Goal: Task Accomplishment & Management: Manage account settings

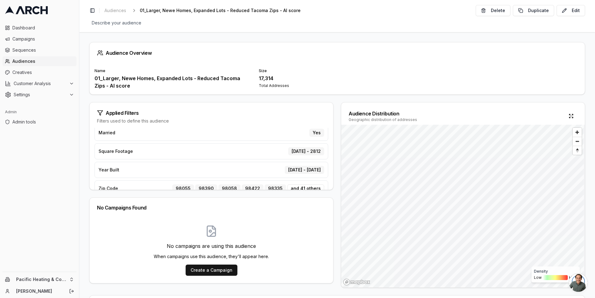
scroll to position [90, 0]
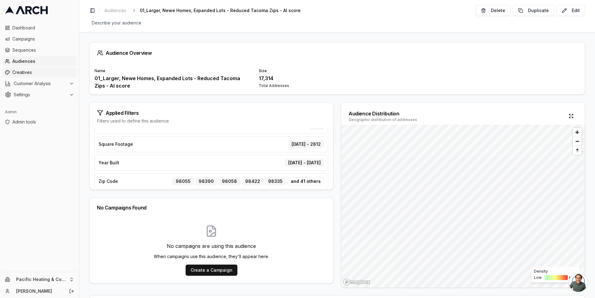
click at [44, 70] on span "Creatives" at bounding box center [43, 72] width 62 height 6
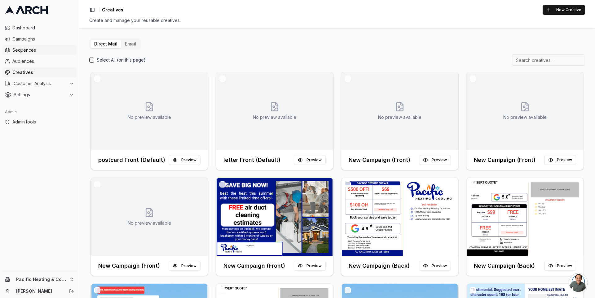
click at [38, 53] on span "Sequences" at bounding box center [43, 50] width 62 height 6
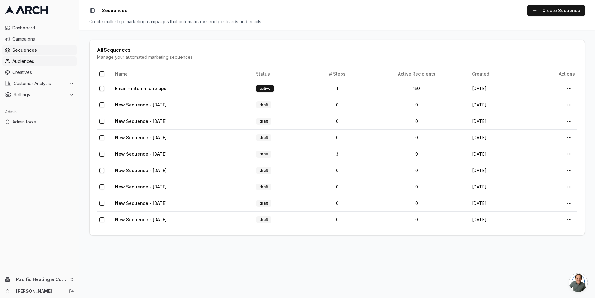
click at [44, 58] on link "Audiences" at bounding box center [39, 61] width 74 height 10
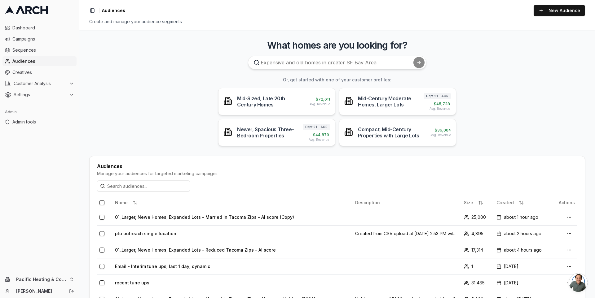
click at [153, 97] on main "What homes are you looking for? Or, get started with one of your customer profi…" at bounding box center [337, 164] width 516 height 269
click at [40, 74] on span "Creatives" at bounding box center [43, 72] width 62 height 6
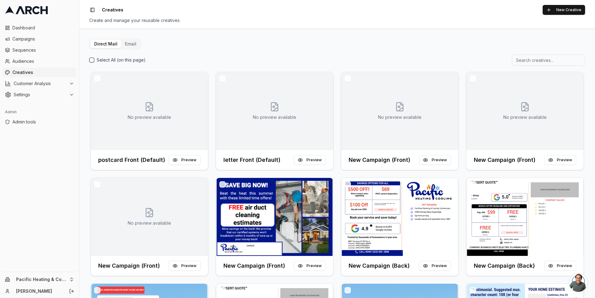
click at [124, 43] on button "Email" at bounding box center [130, 44] width 19 height 9
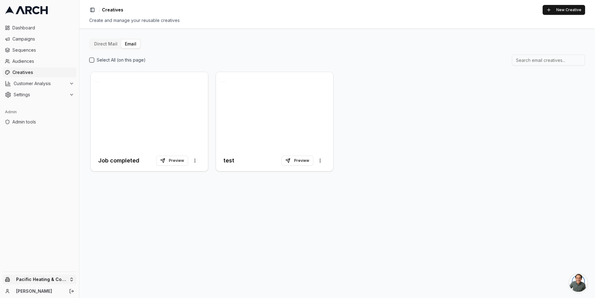
click at [69, 278] on html "Dashboard Campaigns Sequences Audiences Creatives Customer Analysis Settings Ad…" at bounding box center [297, 149] width 595 height 298
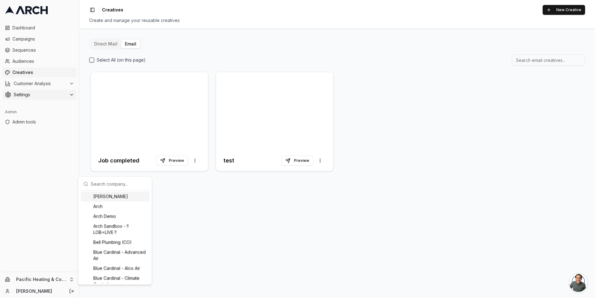
click at [39, 92] on html "Dashboard Campaigns Sequences Audiences Creatives Customer Analysis Settings Ad…" at bounding box center [297, 149] width 595 height 298
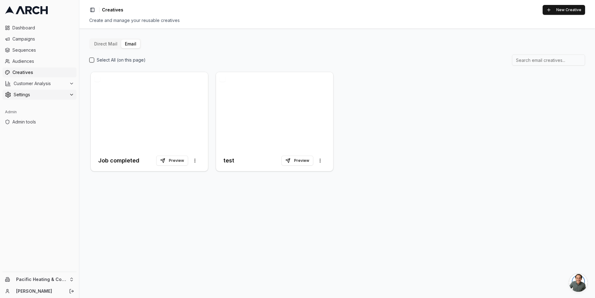
click at [37, 92] on span "Settings" at bounding box center [40, 95] width 53 height 6
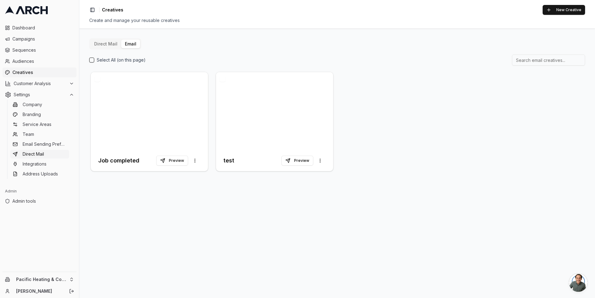
click at [50, 156] on link "Direct Mail" at bounding box center [39, 154] width 59 height 9
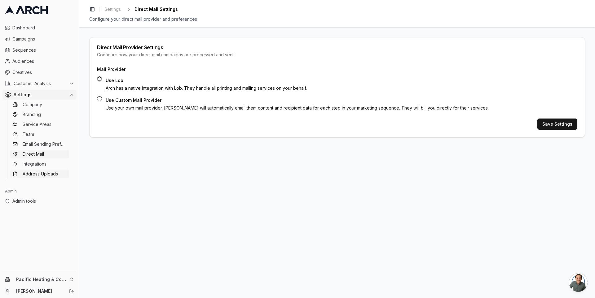
click at [48, 174] on span "Address Uploads" at bounding box center [40, 174] width 35 height 6
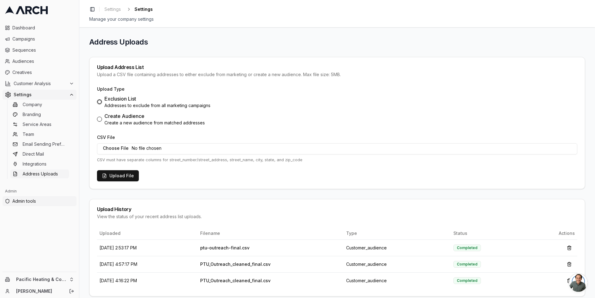
click at [30, 199] on span "Admin tools" at bounding box center [43, 201] width 62 height 6
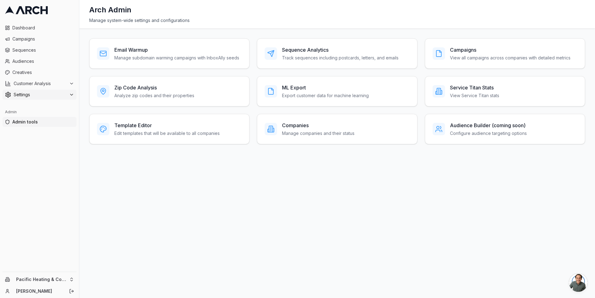
click at [48, 94] on span "Settings" at bounding box center [40, 95] width 53 height 6
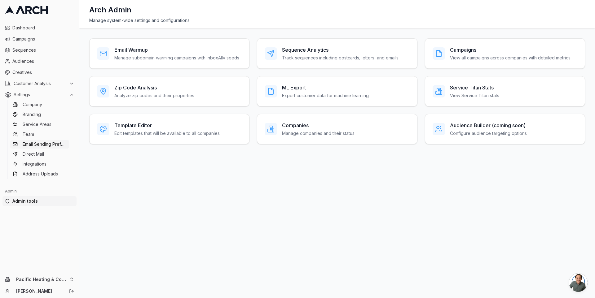
click at [53, 144] on span "Email Sending Preferences" at bounding box center [45, 144] width 44 height 6
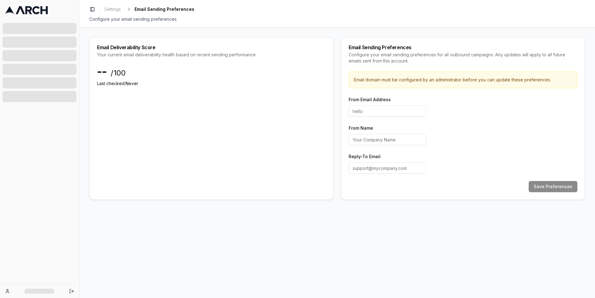
type input "hello"
type input "Pacific Heating & Cooling"
type input "CustomerService@pacificheatingcooling.com"
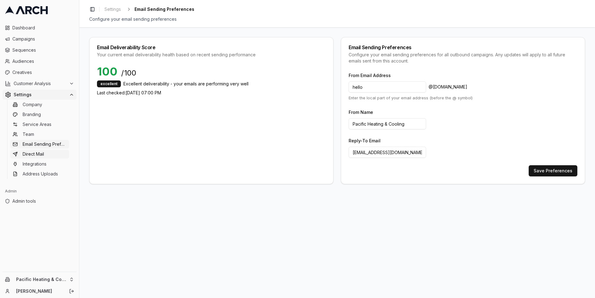
click at [51, 155] on link "Direct Mail" at bounding box center [39, 154] width 59 height 9
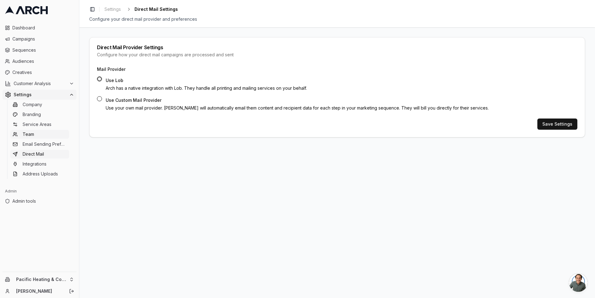
click at [52, 137] on link "Team" at bounding box center [39, 134] width 59 height 9
click at [49, 123] on span "Service Areas" at bounding box center [37, 124] width 29 height 6
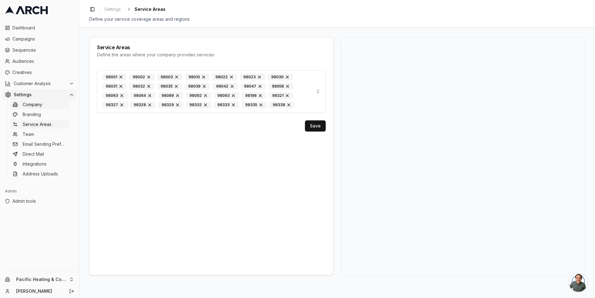
click at [43, 103] on link "Company" at bounding box center [39, 104] width 59 height 9
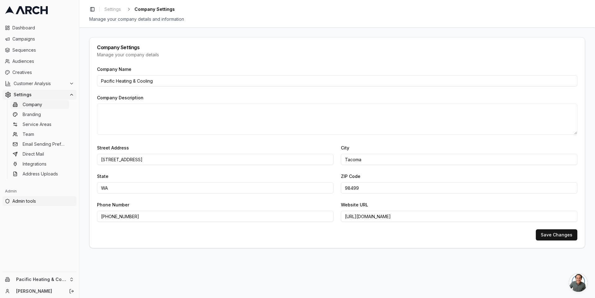
click at [41, 198] on span "Admin tools" at bounding box center [43, 201] width 62 height 6
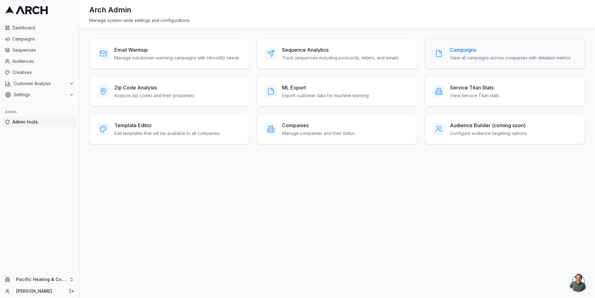
click at [468, 61] on div "Campaigns View all campaigns across companies with detailed metrics" at bounding box center [505, 53] width 160 height 30
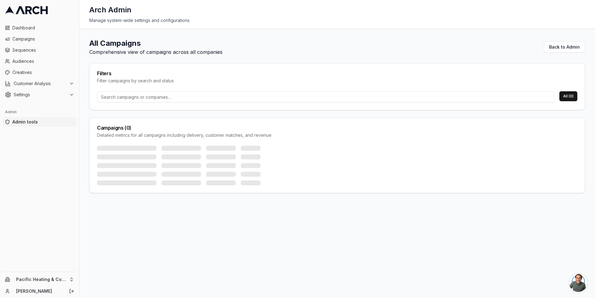
drag, startPoint x: 382, startPoint y: 128, endPoint x: 371, endPoint y: 129, distance: 11.2
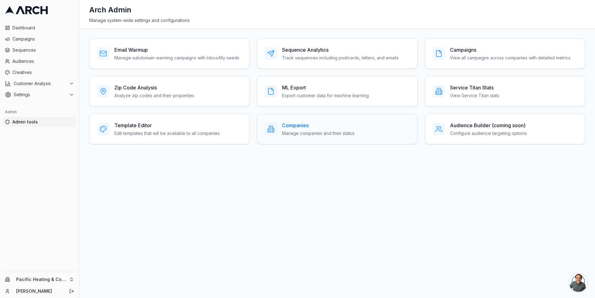
click at [288, 124] on h3 "Companies" at bounding box center [318, 125] width 73 height 7
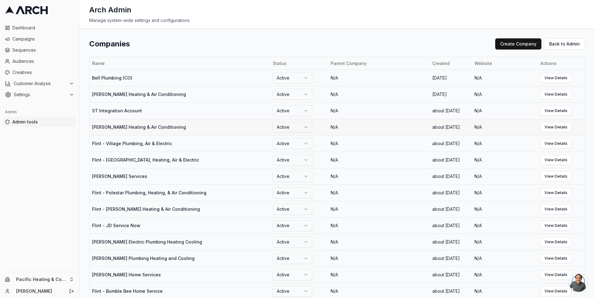
scroll to position [584, 0]
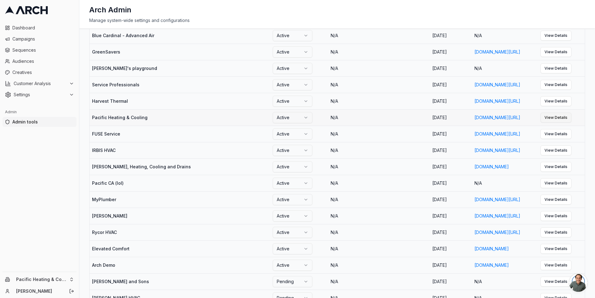
click at [570, 123] on link "View Details" at bounding box center [555, 118] width 31 height 10
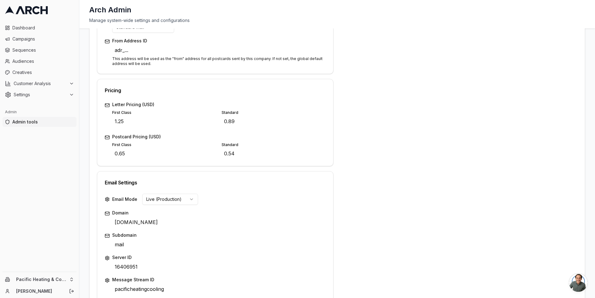
scroll to position [223, 0]
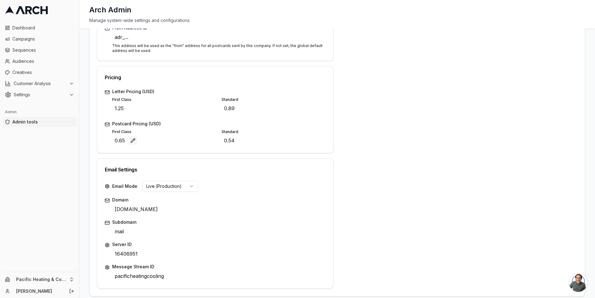
click at [133, 139] on button "Edit" at bounding box center [133, 140] width 9 height 9
click at [142, 139] on input "0.65" at bounding box center [154, 140] width 85 height 9
type input "0.55"
click at [202, 139] on div "Save Cancel" at bounding box center [207, 140] width 19 height 9
click at [240, 139] on button "Edit" at bounding box center [242, 140] width 9 height 9
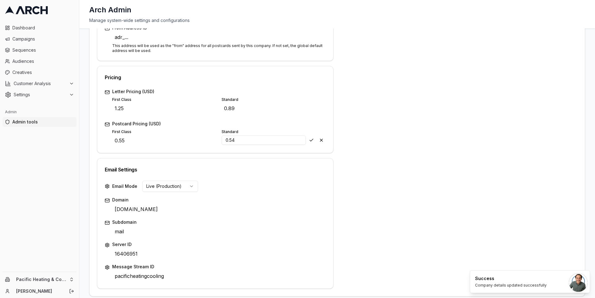
click at [240, 139] on input "0.54" at bounding box center [264, 140] width 85 height 9
type input "0.48"
click at [311, 141] on div "Save Cancel" at bounding box center [316, 140] width 19 height 9
click at [363, 127] on div "Address 8607 Durango St SW Ste A Edit City Tacoma Edit State WA Edit ZIP Code 9…" at bounding box center [459, 80] width 236 height 418
click at [436, 52] on div "Address 8607 Durango St SW Ste A Edit City Tacoma Edit State WA Edit ZIP Code 9…" at bounding box center [459, 80] width 236 height 418
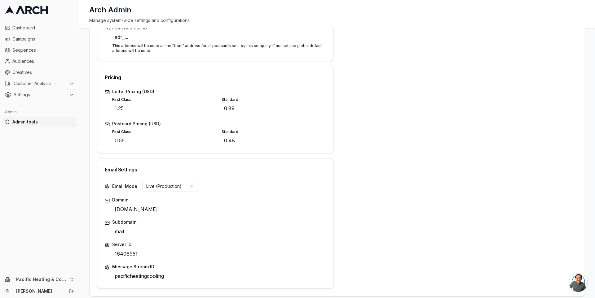
click at [335, 63] on div "Status Active Company Name Pacific Heating & Cooling Edit Description Enter com…" at bounding box center [337, 80] width 480 height 418
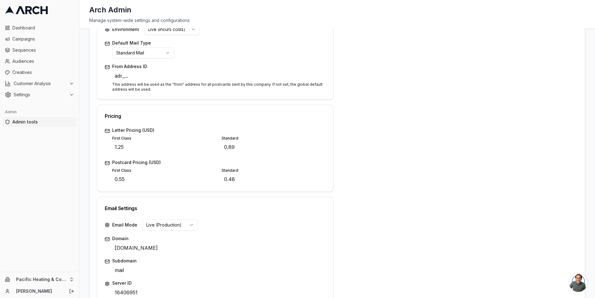
scroll to position [179, 0]
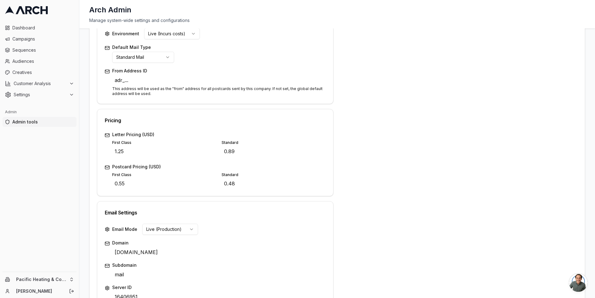
click at [333, 61] on div "Status Active Company Name Pacific Heating & Cooling Edit Description Enter com…" at bounding box center [337, 123] width 480 height 418
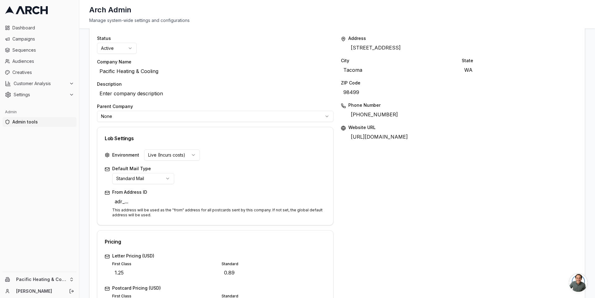
scroll to position [125, 0]
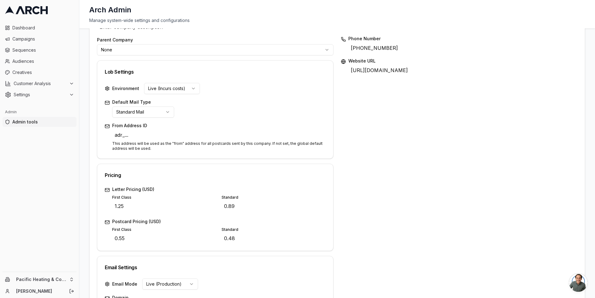
click at [157, 110] on html "Dashboard Campaigns Sequences Audiences Creatives Customer Analysis Settings Ad…" at bounding box center [297, 149] width 595 height 298
click at [94, 129] on div "Status Active Company Name Pacific Heating & Cooling Edit Description Enter com…" at bounding box center [337, 182] width 495 height 426
click at [55, 52] on span "Sequences" at bounding box center [43, 50] width 62 height 6
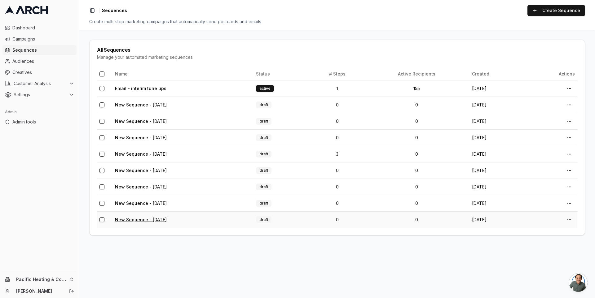
click at [148, 219] on link "New Sequence - [DATE]" at bounding box center [141, 219] width 52 height 5
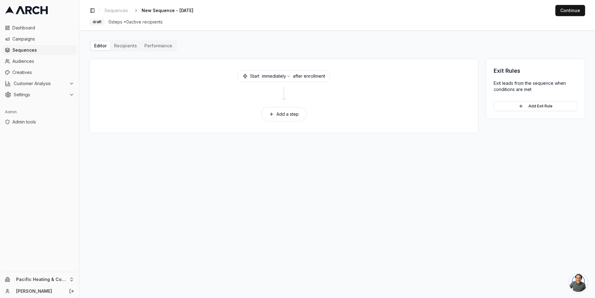
click at [280, 114] on button "Add a step" at bounding box center [284, 114] width 46 height 15
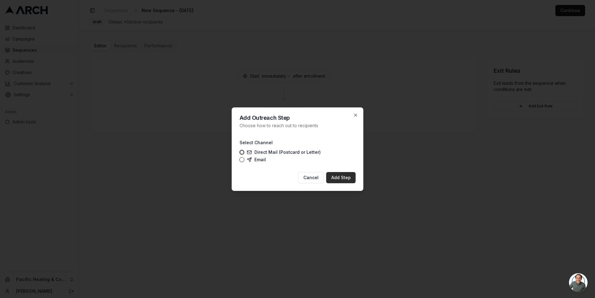
click at [342, 180] on button "Add Step" at bounding box center [340, 177] width 29 height 11
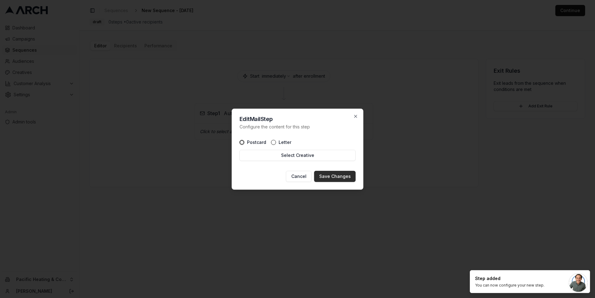
click at [336, 179] on button "Save Changes" at bounding box center [335, 176] width 42 height 11
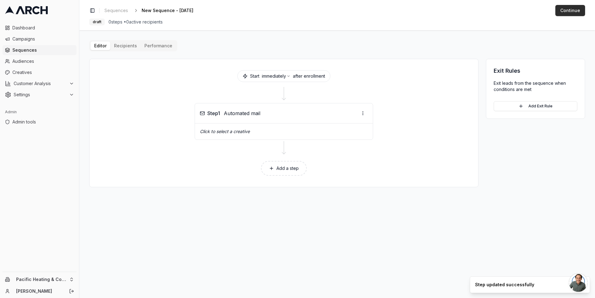
click at [565, 11] on button "Continue" at bounding box center [570, 10] width 30 height 11
